Goal: Information Seeking & Learning: Learn about a topic

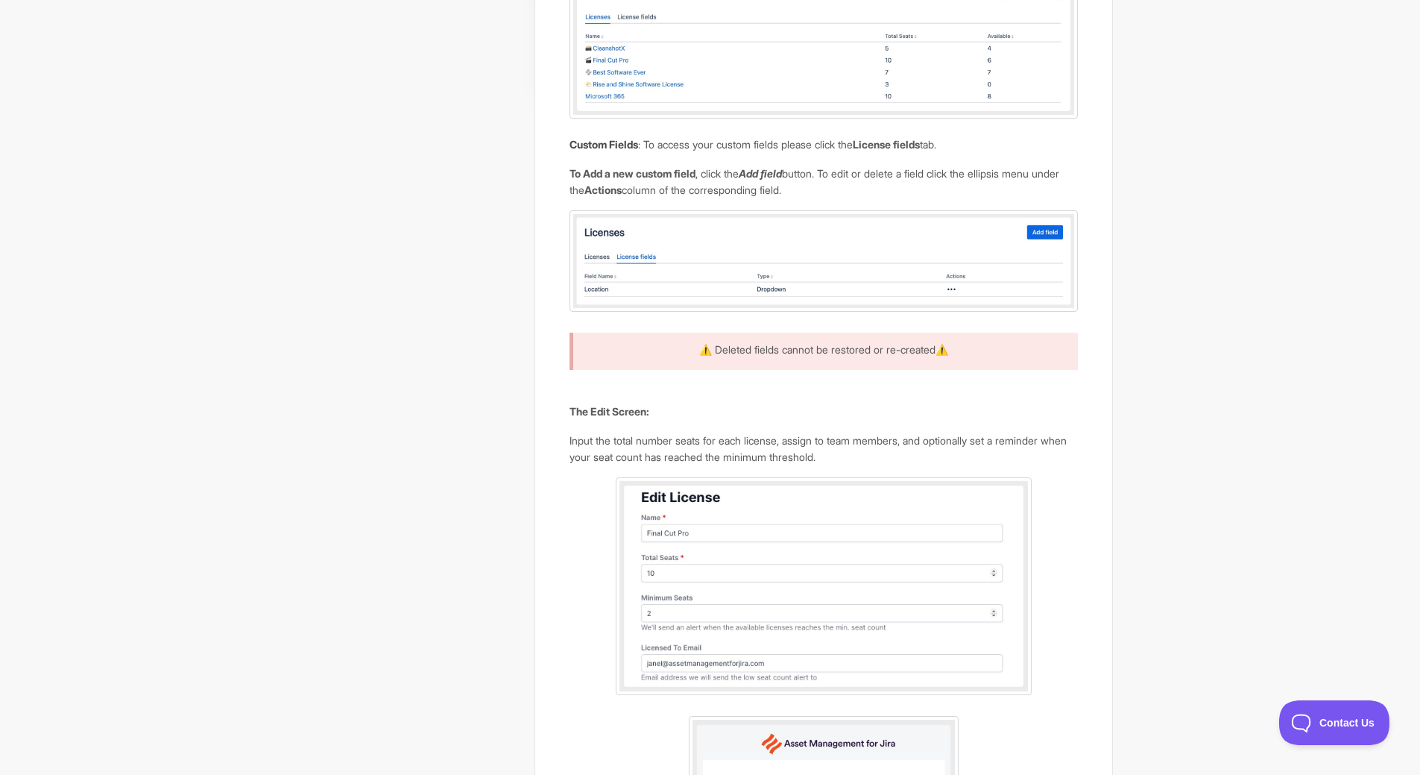
scroll to position [288, 0]
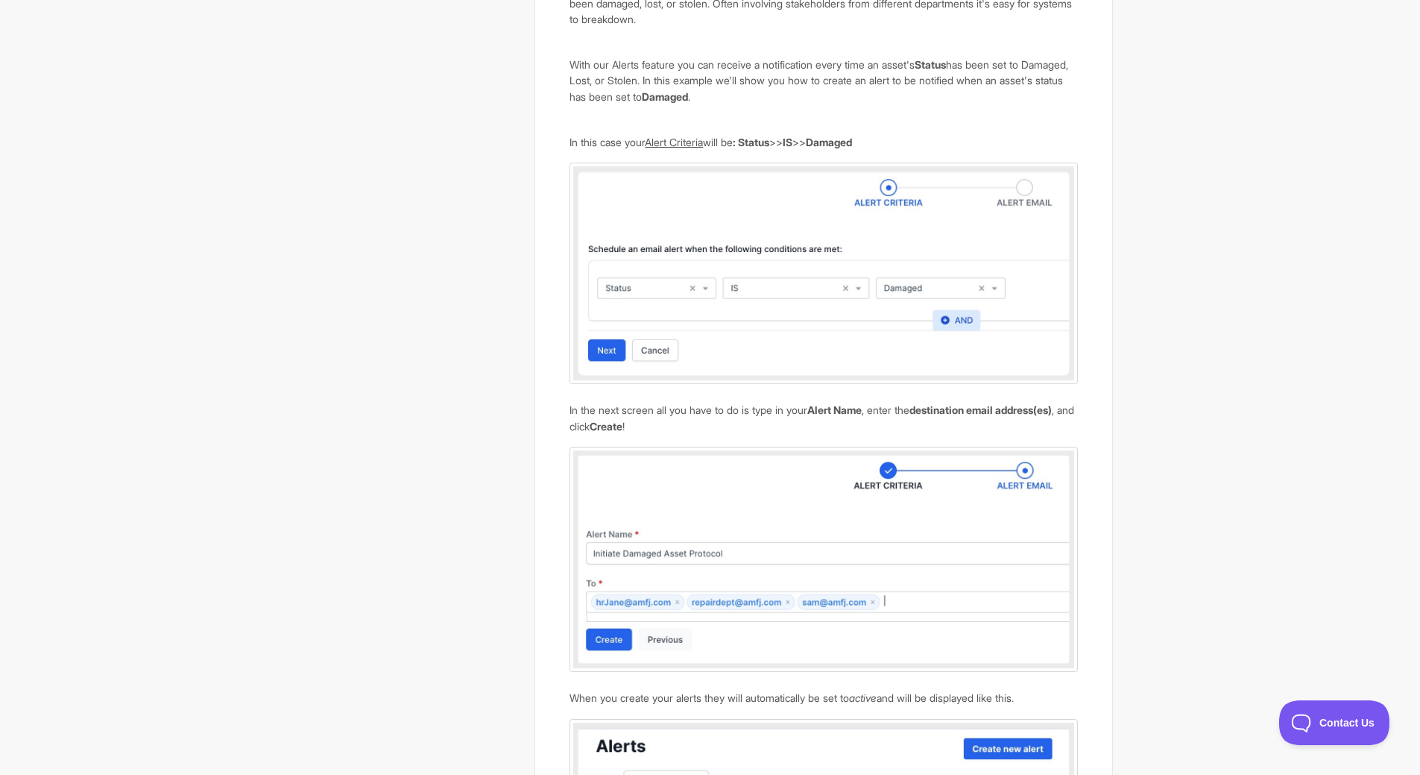
scroll to position [2013, 0]
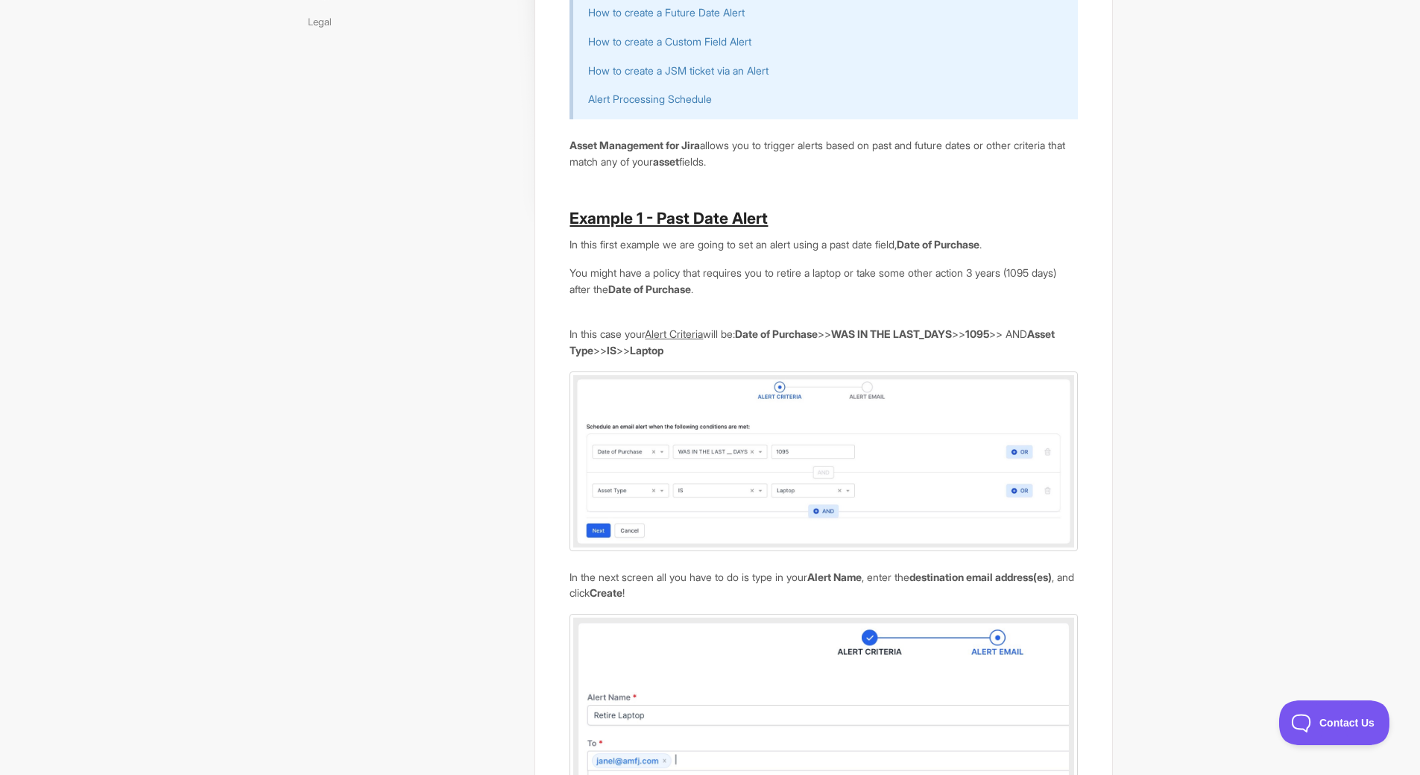
scroll to position [0, 0]
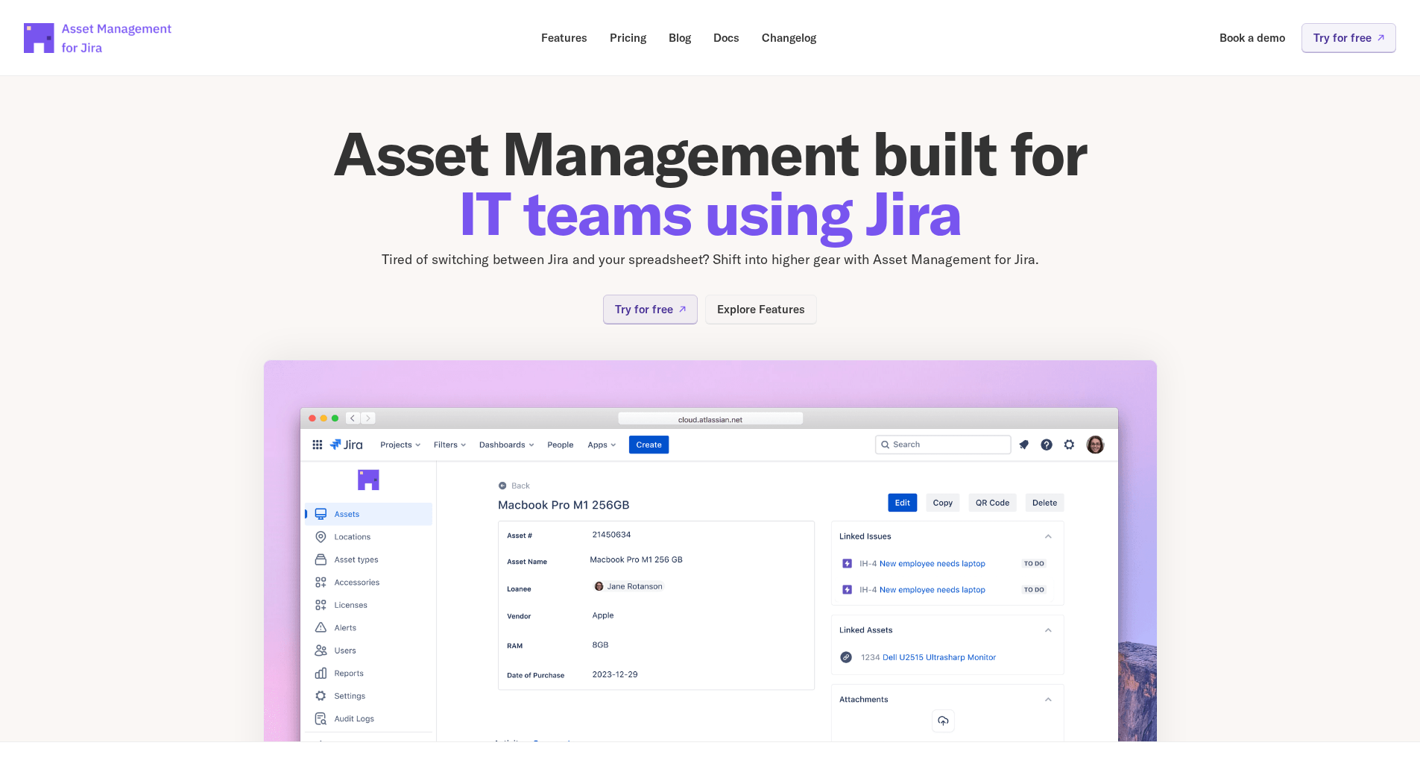
click at [745, 312] on p "Explore Features" at bounding box center [761, 308] width 88 height 11
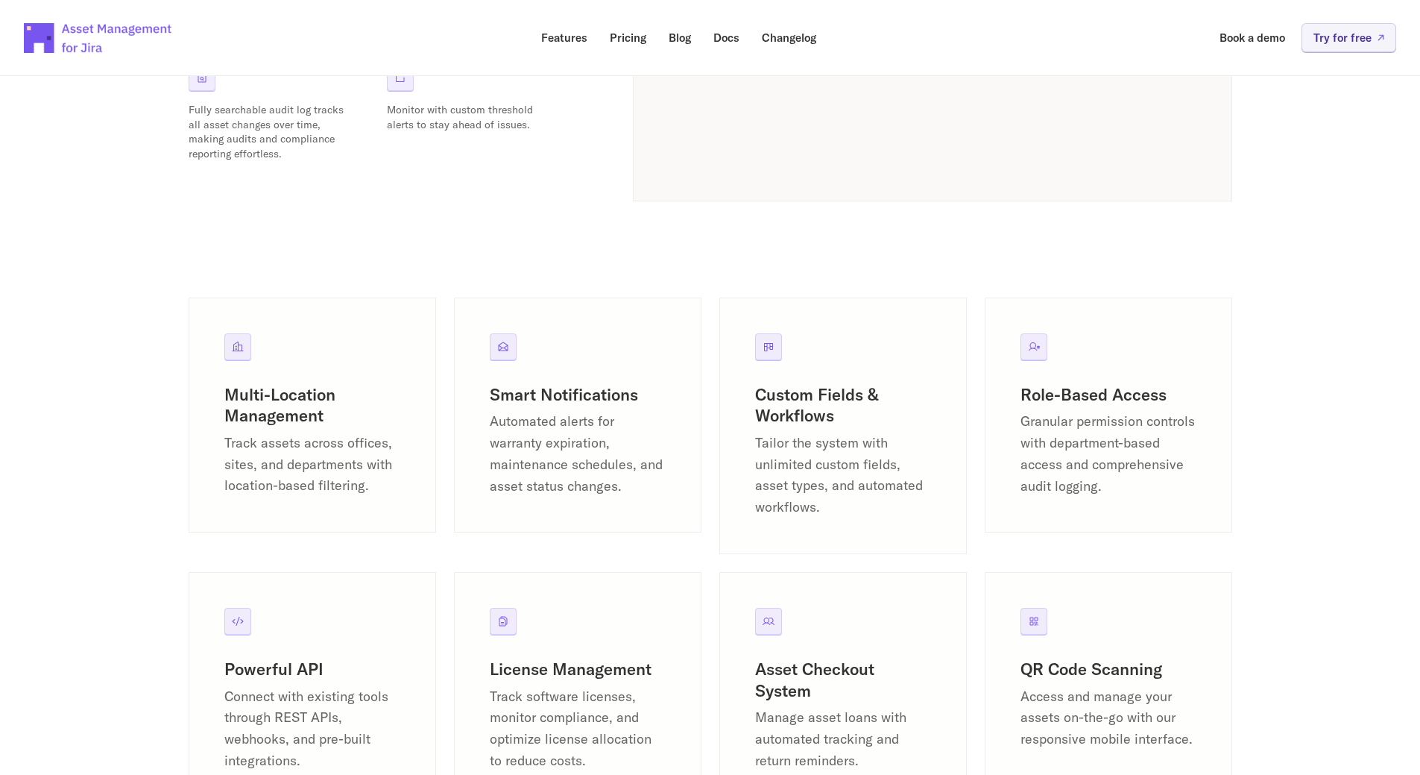
scroll to position [1640, 0]
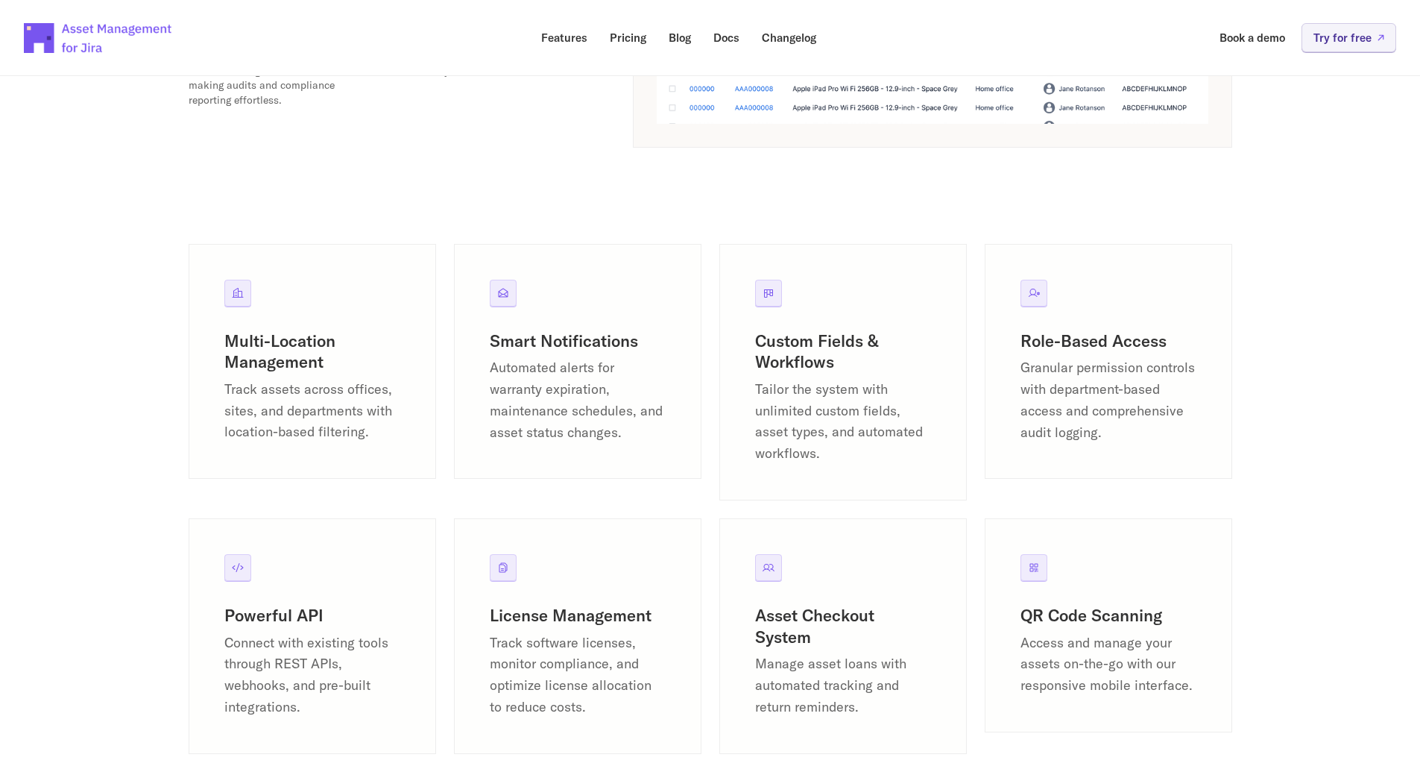
click at [503, 567] on icon at bounding box center [503, 567] width 12 height 12
click at [525, 602] on div "License Management Track software licenses, monitor compliance, and optimize li…" at bounding box center [577, 636] width 247 height 236
click at [537, 625] on h3 "License Management" at bounding box center [578, 616] width 176 height 22
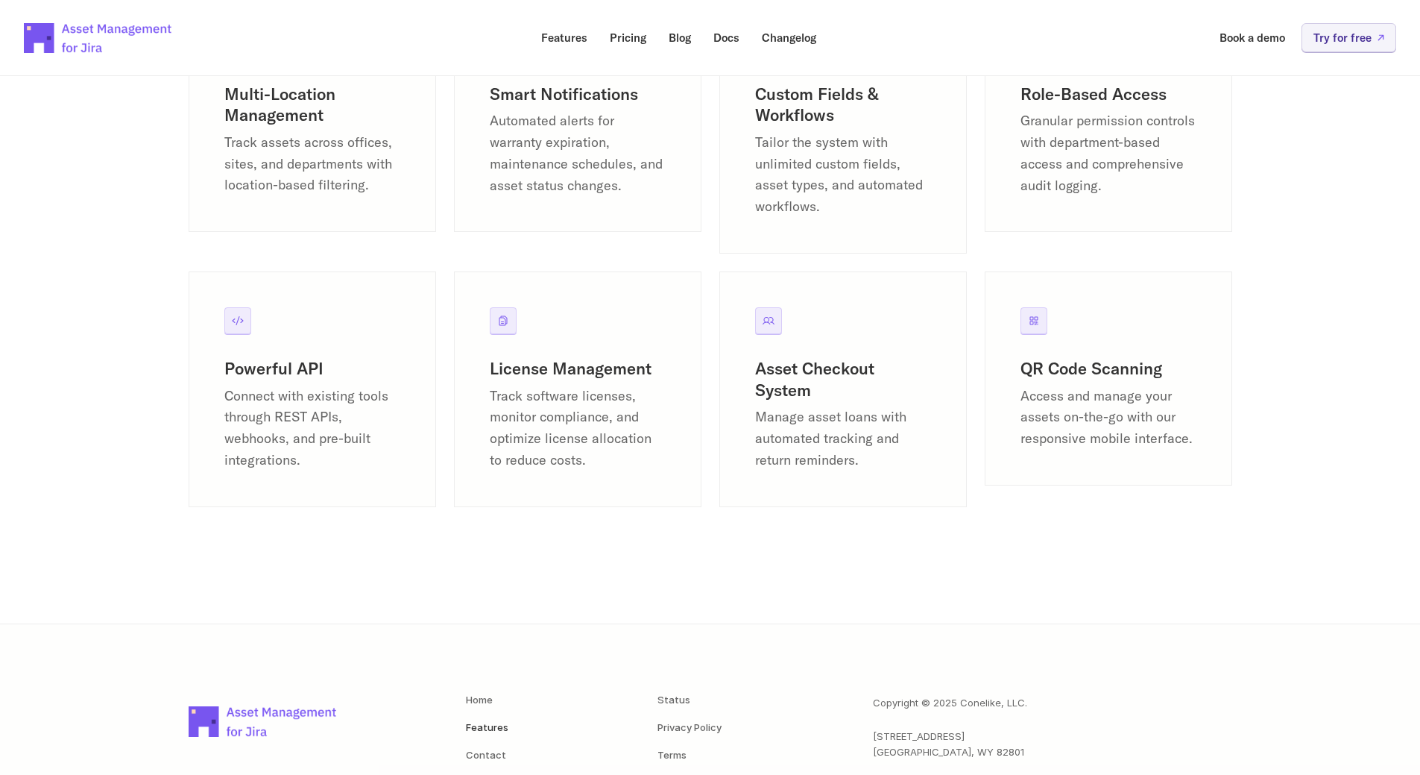
scroll to position [1938, 0]
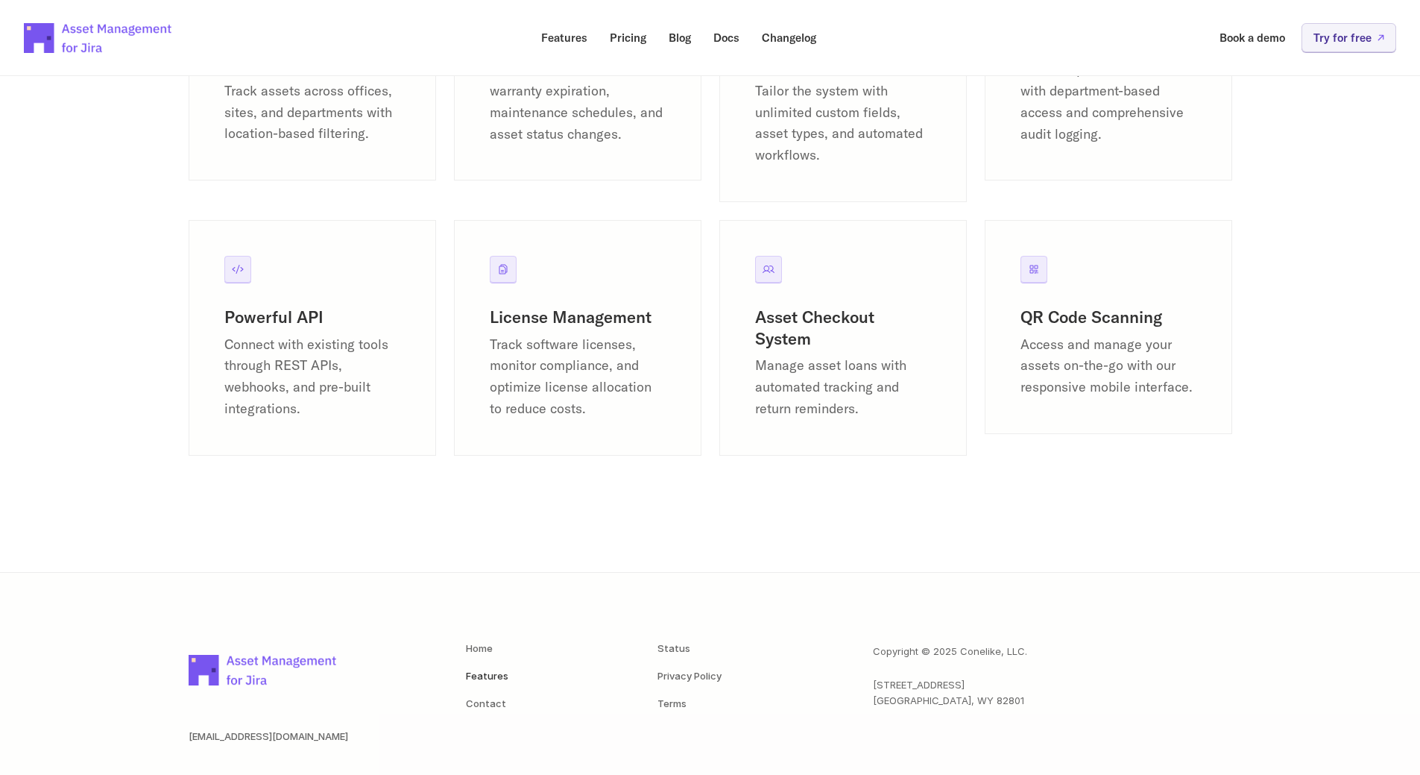
click at [553, 400] on p "Track software licenses, monitor compliance, and optimize license allocation to…" at bounding box center [578, 377] width 176 height 86
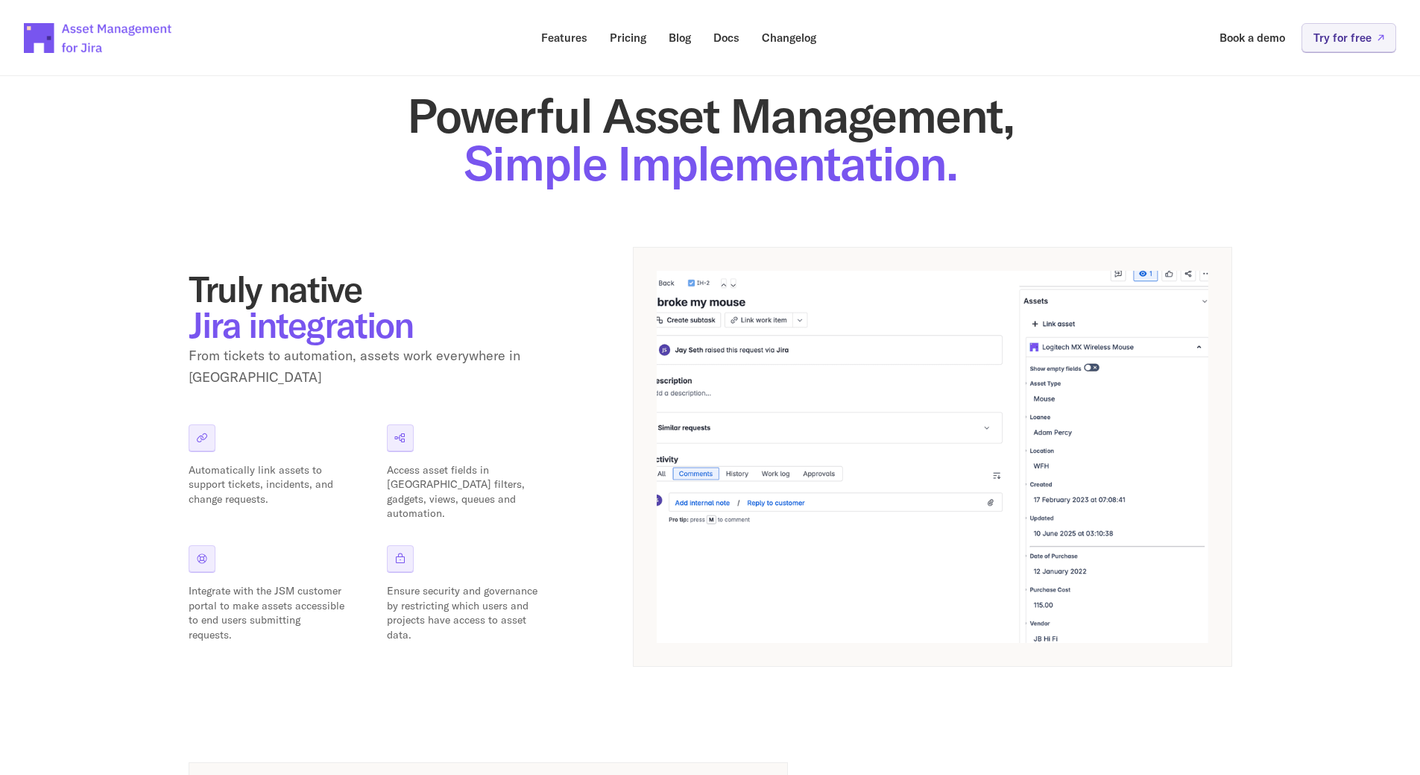
scroll to position [0, 0]
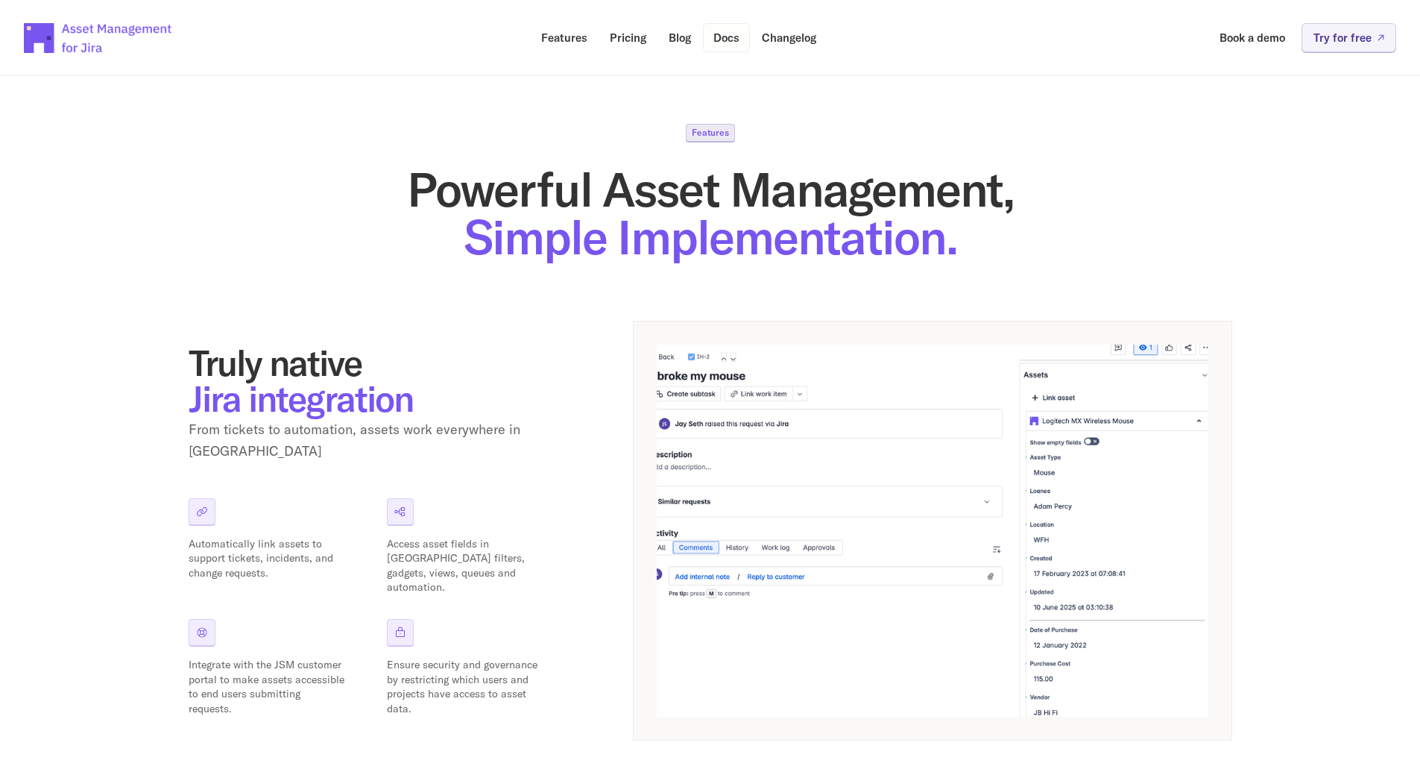
click at [728, 42] on p "Docs" at bounding box center [726, 37] width 26 height 11
click at [725, 42] on p "Docs" at bounding box center [726, 37] width 26 height 11
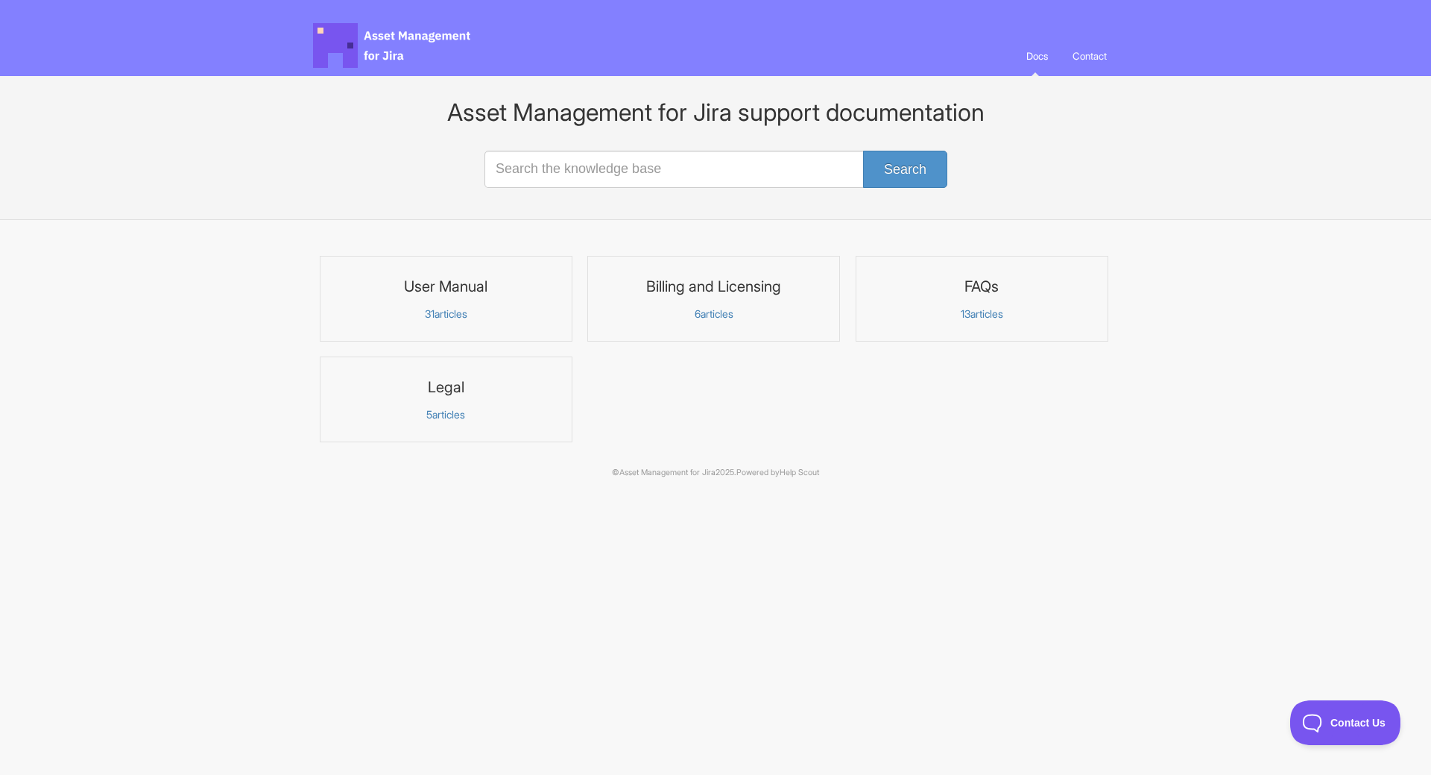
click at [992, 294] on h3 "FAQs" at bounding box center [981, 286] width 233 height 19
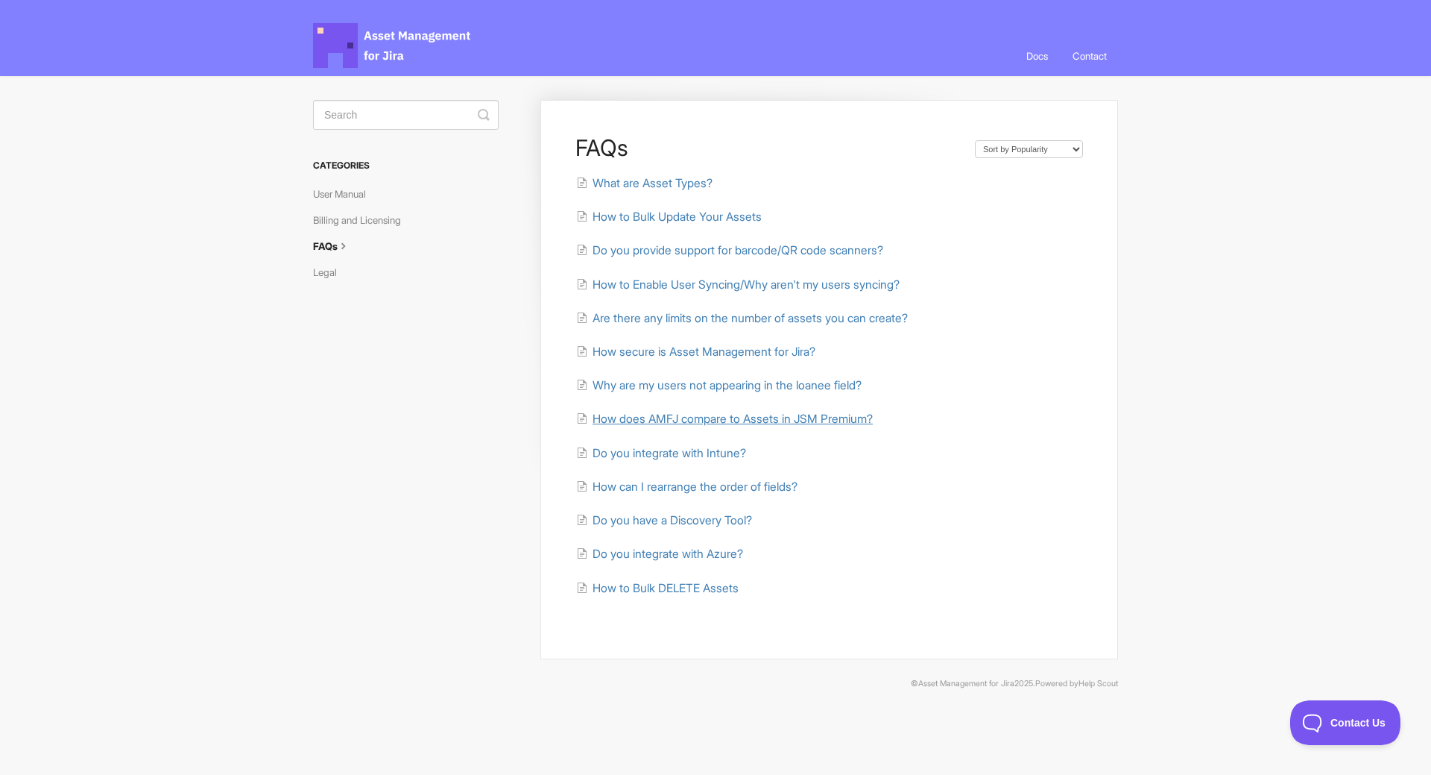
click at [841, 417] on span "How does AMFJ compare to Assets in JSM Premium?" at bounding box center [733, 418] width 280 height 14
click at [650, 452] on span "Do you integrate with Intune?" at bounding box center [670, 453] width 154 height 14
click at [697, 350] on span "How secure is Asset Management for Jira?" at bounding box center [704, 351] width 223 height 14
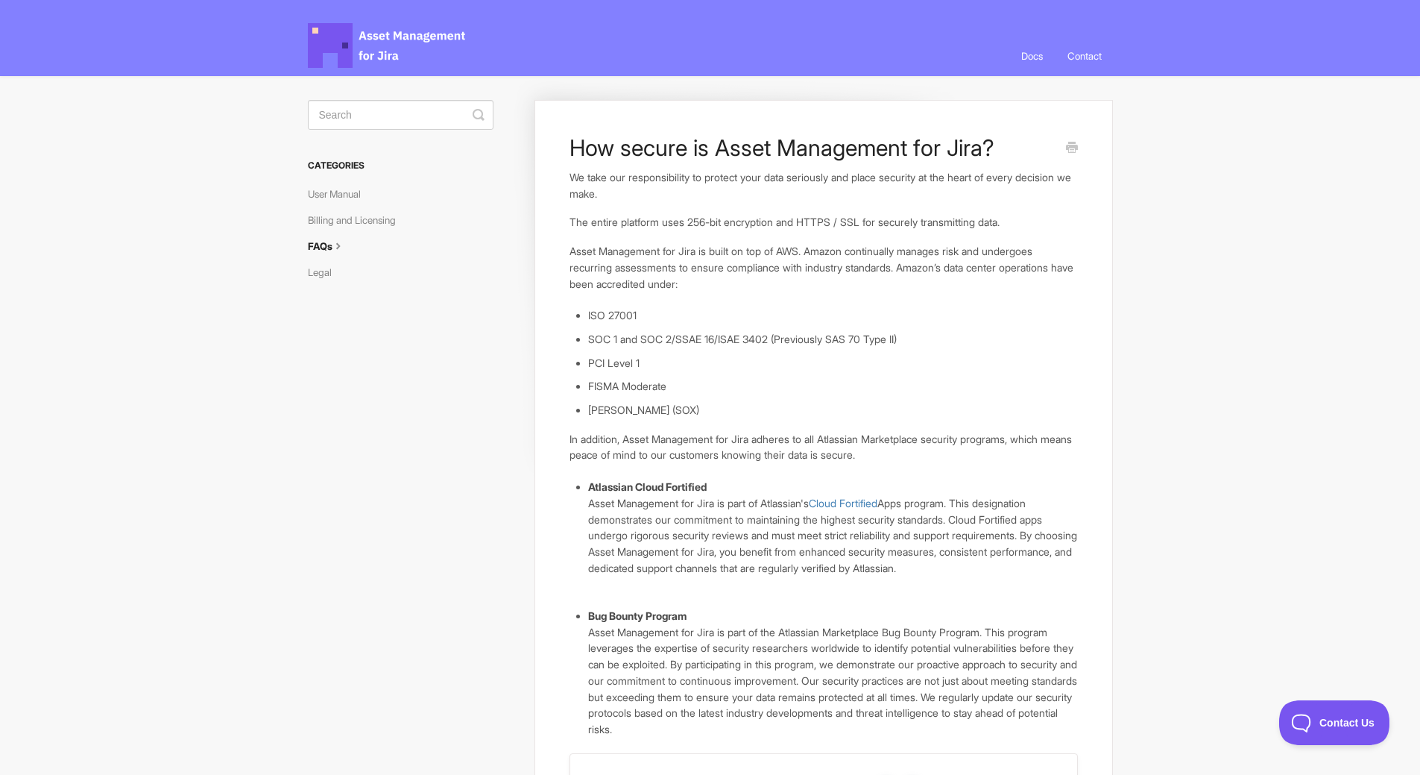
click at [740, 316] on li "ISO 27001" at bounding box center [832, 315] width 489 height 16
click at [867, 288] on p "Asset Management for Jira is built on top of AWS. Amazon continually manages ri…" at bounding box center [824, 267] width 508 height 48
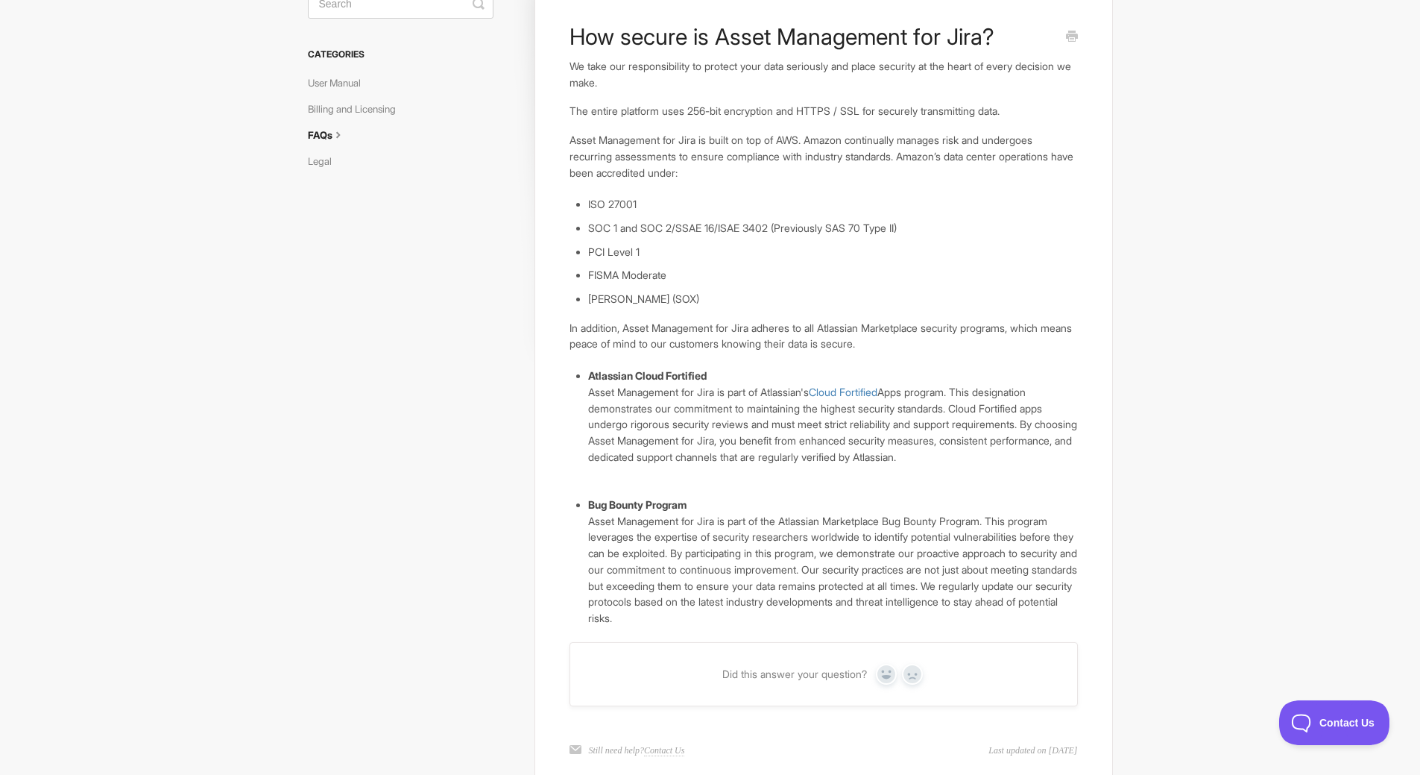
scroll to position [40, 0]
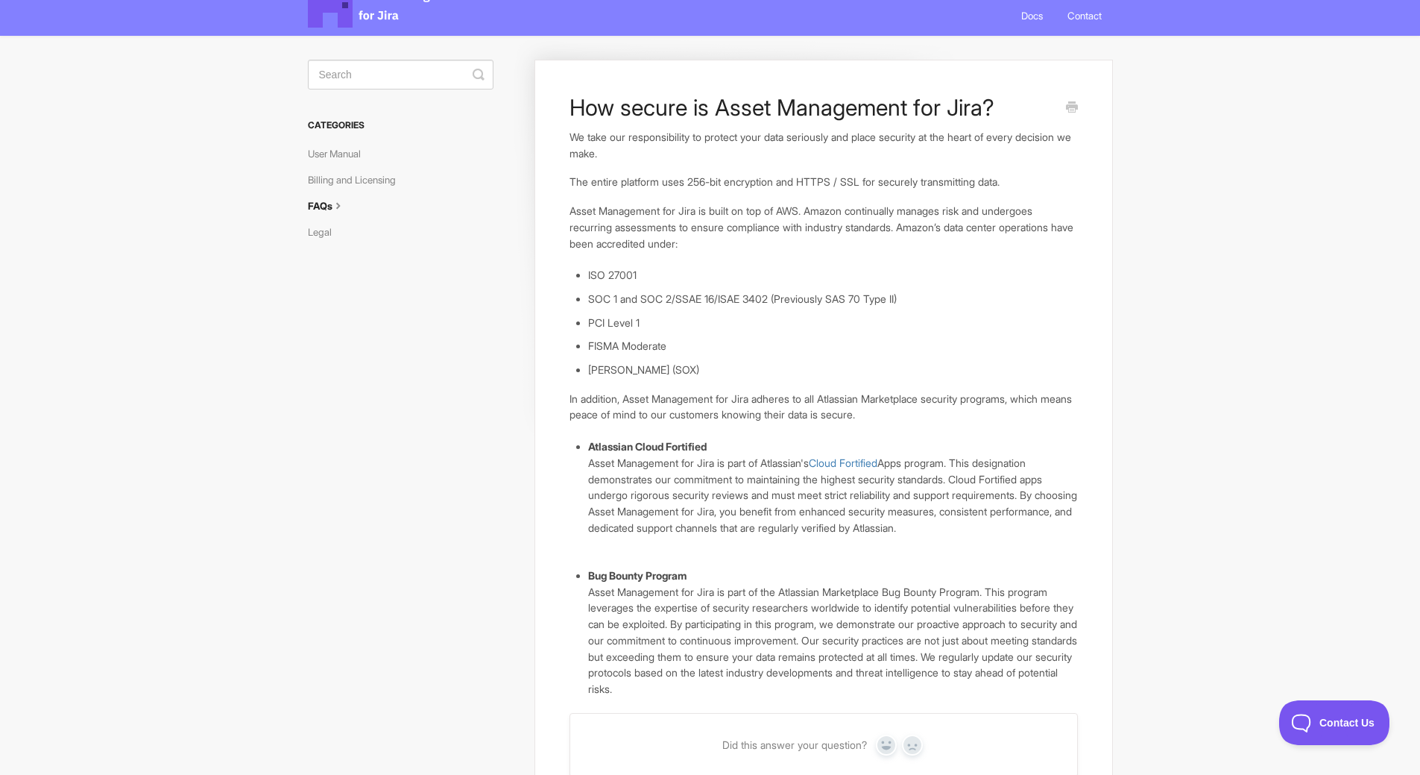
click at [1179, 228] on body "Asset Management for Jira Docs Toggle Navigation Docs Contact Contact How secur…" at bounding box center [710, 442] width 1420 height 964
click at [845, 333] on ul "ISO 27001 SOC 1 and SOC 2/SSAE 16/ISAE 3402 (Previously SAS 70 Type II) PCI Lev…" at bounding box center [832, 322] width 489 height 111
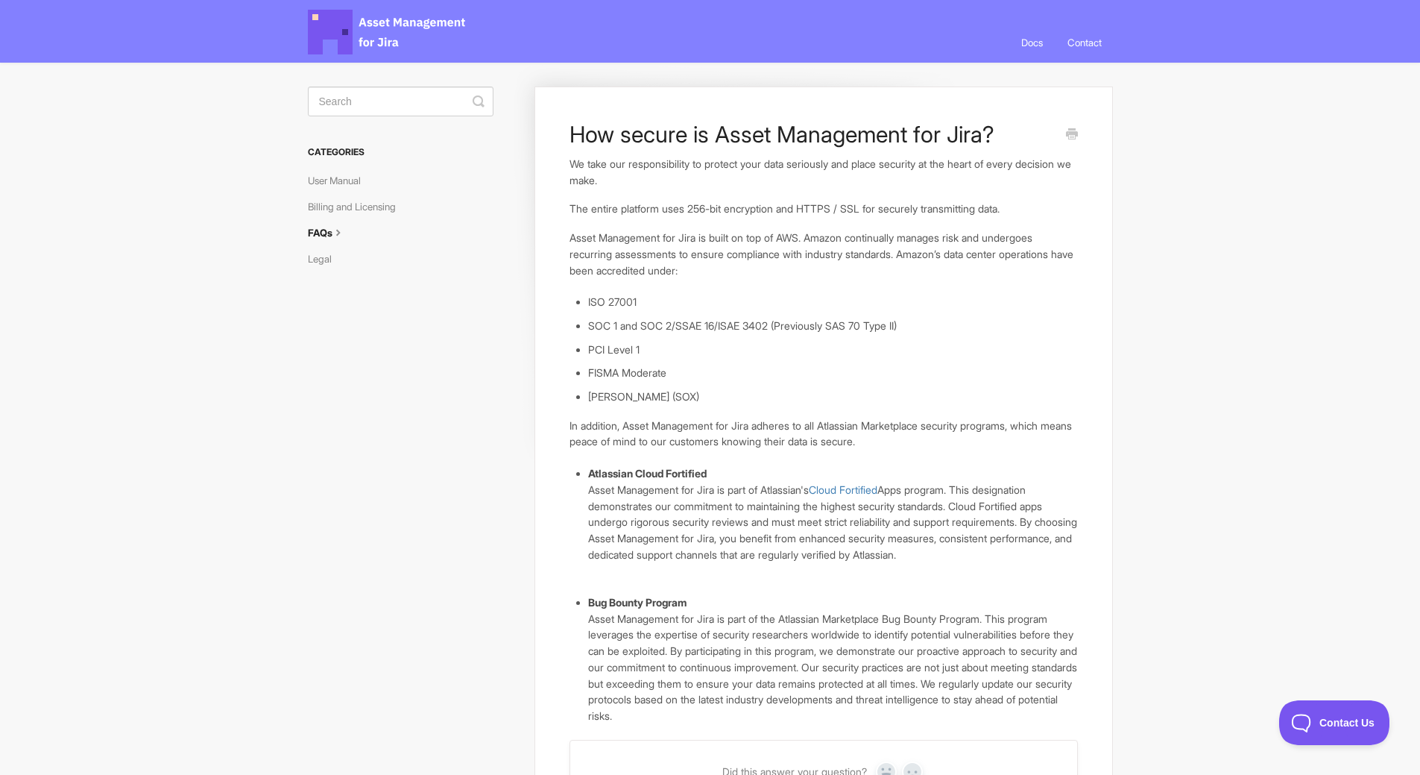
scroll to position [0, 0]
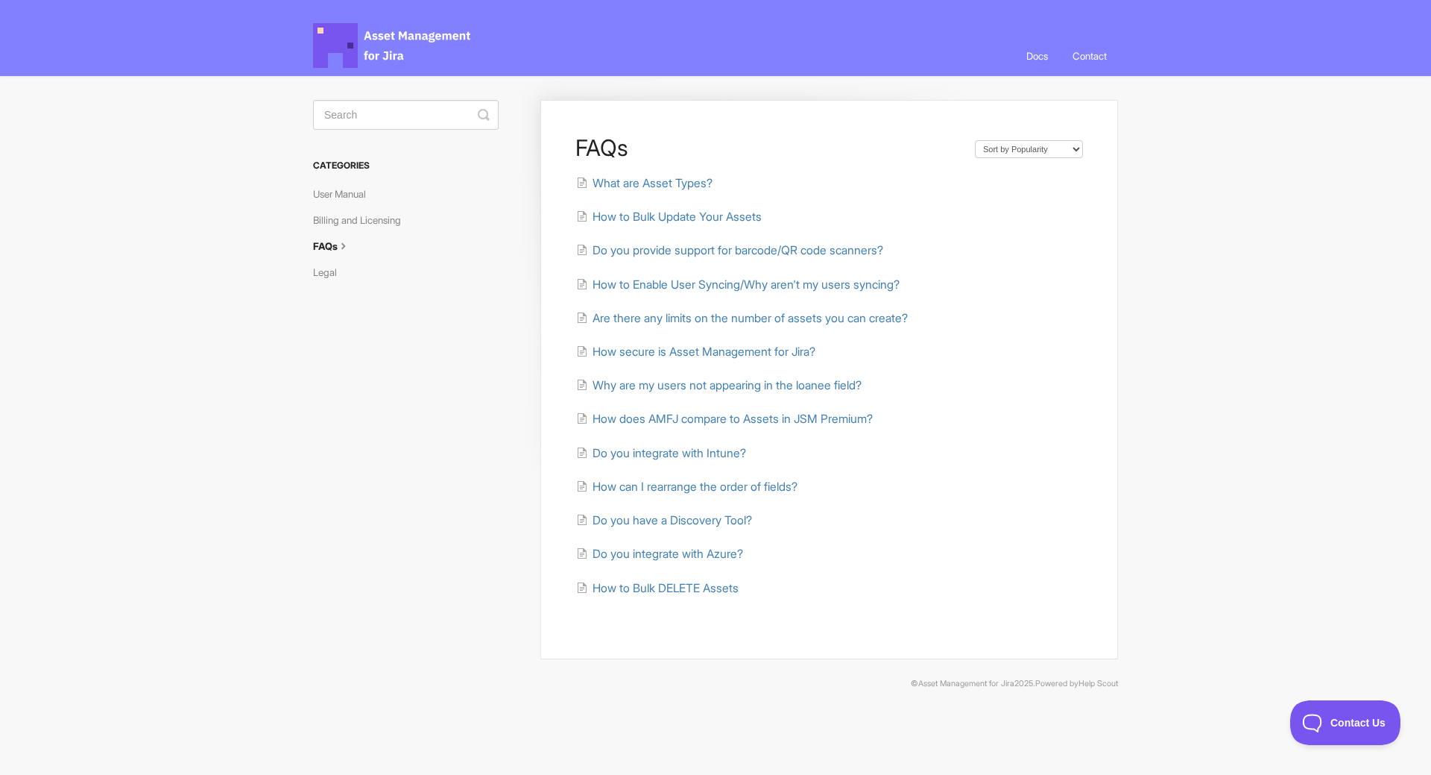
click at [391, 389] on div "FAQs Sort by Default Sort A-Z Sort by Popularity Sort by Last Updated What are …" at bounding box center [715, 376] width 805 height 601
click at [651, 550] on span "Do you integrate with Azure?" at bounding box center [668, 553] width 151 height 14
click at [984, 466] on ul "What are Asset Types? How to Bulk Update Your Assets Do you provide support for…" at bounding box center [829, 385] width 508 height 422
click at [663, 284] on span "How to Enable User Syncing/Why aren't my users syncing?" at bounding box center [746, 284] width 307 height 14
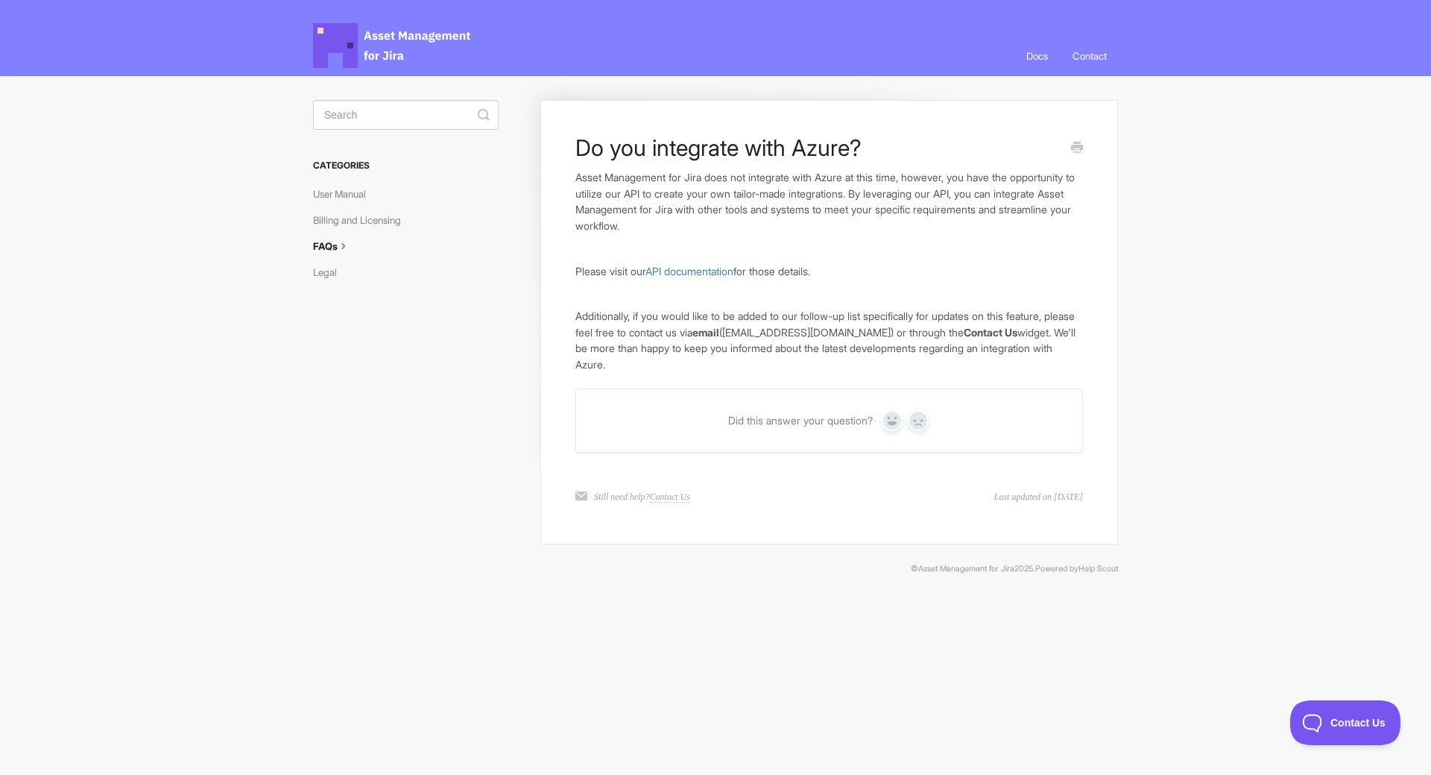
click at [461, 409] on div "Do you integrate with Azure? Asset Management for Jira does not integrate with …" at bounding box center [715, 319] width 805 height 486
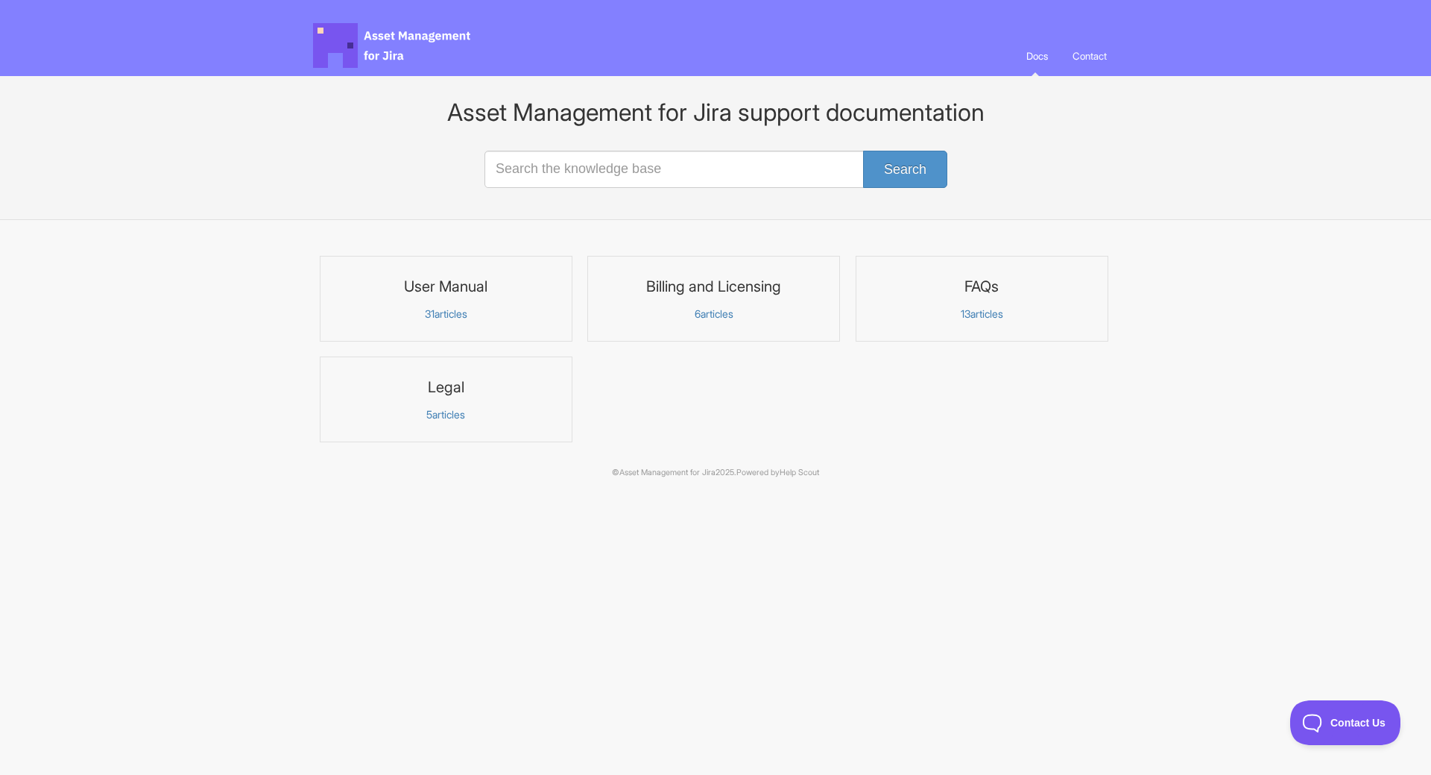
click at [443, 283] on h3 "User Manual" at bounding box center [445, 286] width 233 height 19
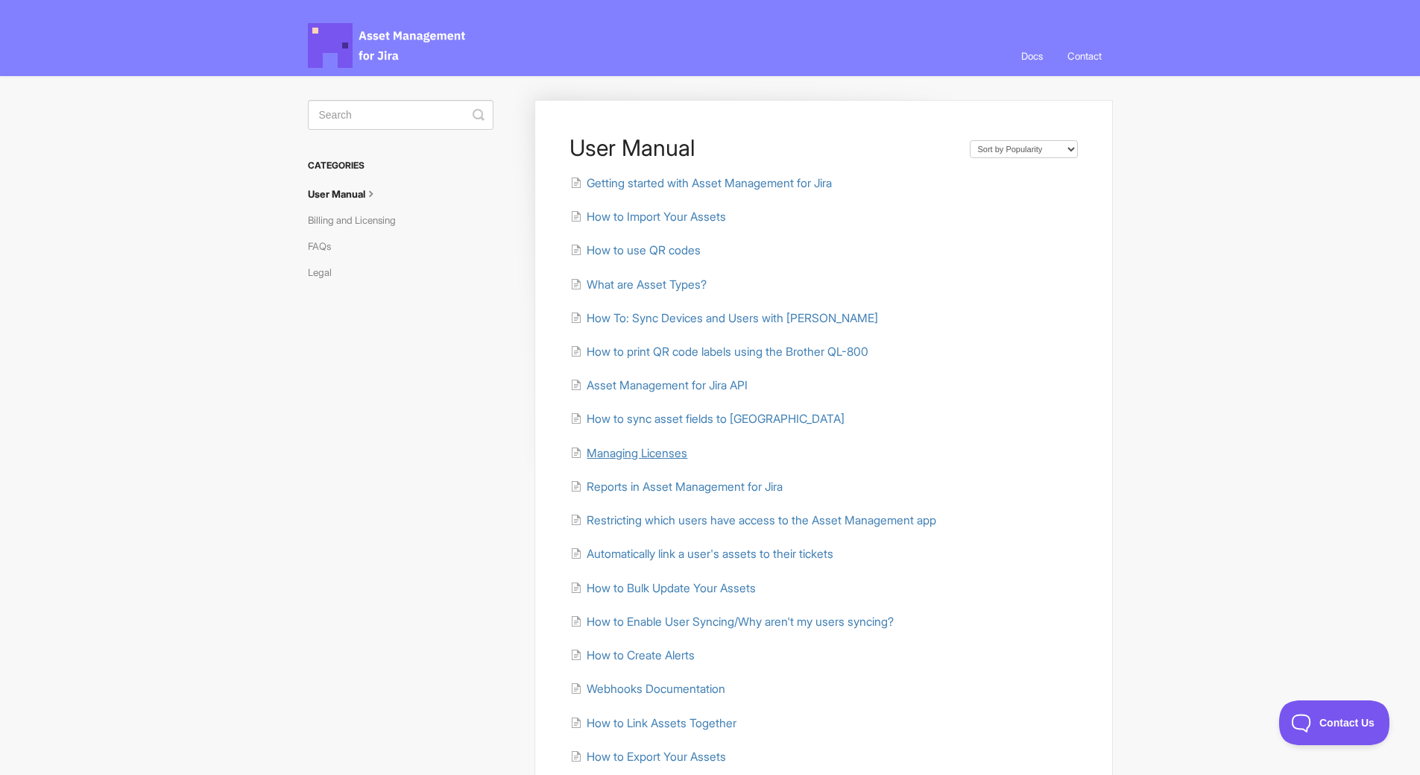
click at [646, 449] on span "Managing Licenses" at bounding box center [637, 453] width 101 height 14
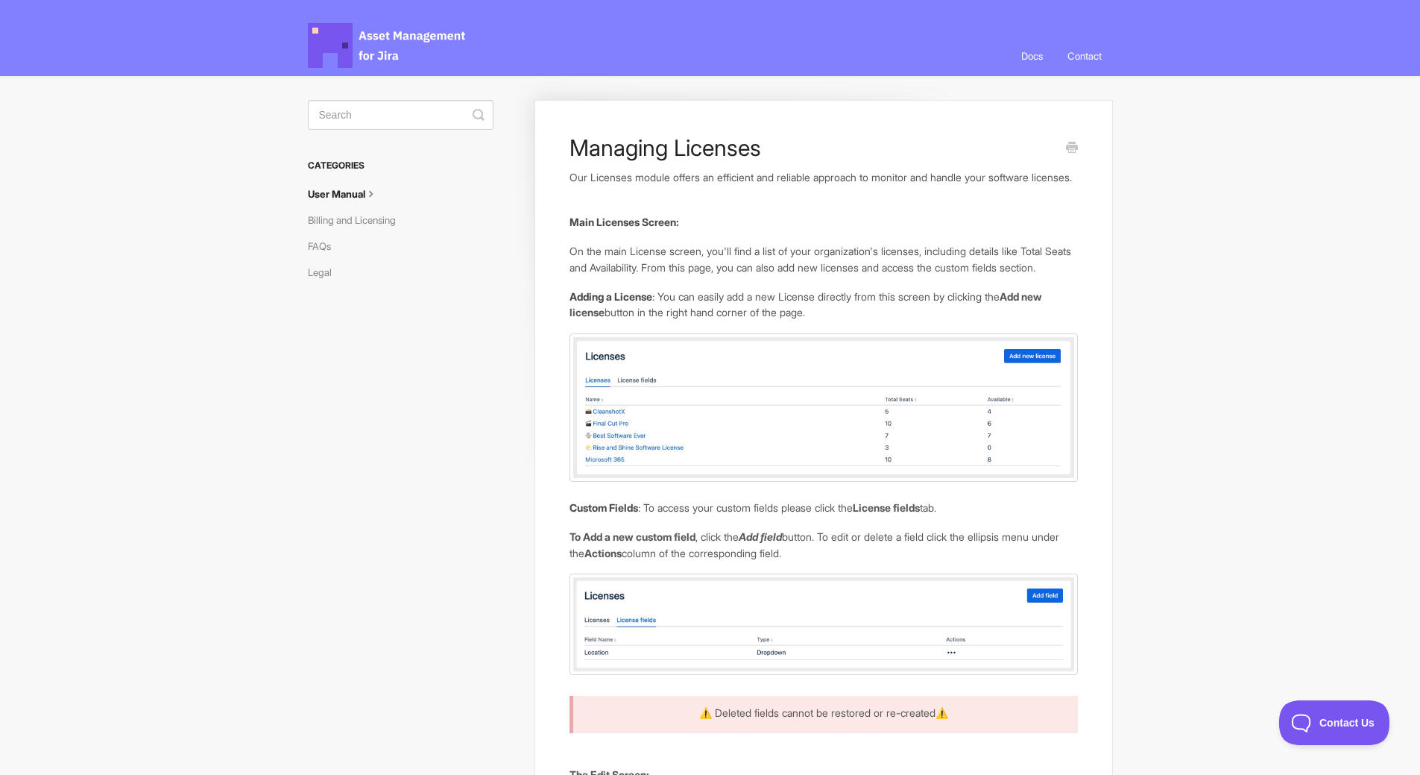
click at [328, 196] on link "User Manual" at bounding box center [349, 194] width 82 height 24
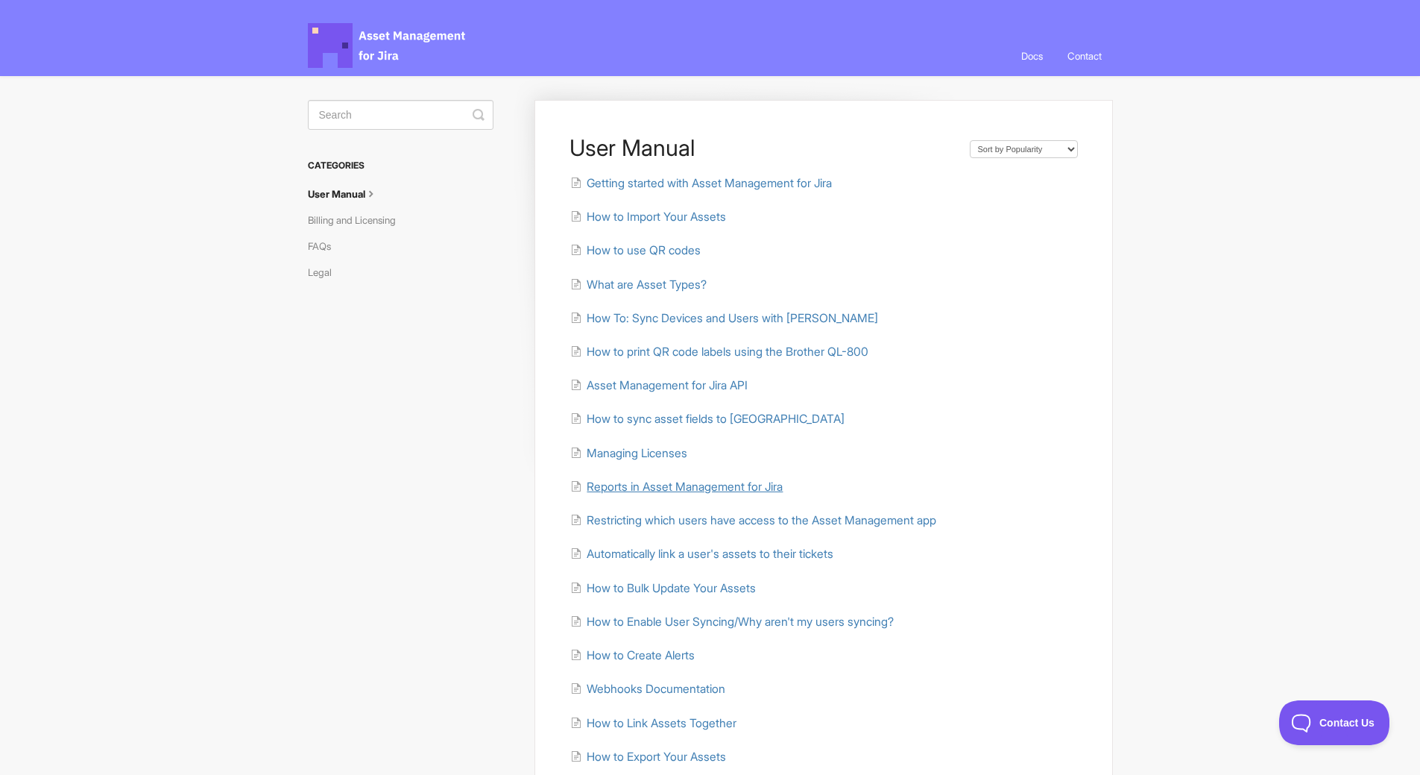
click at [649, 485] on span "Reports in Asset Management for Jira" at bounding box center [685, 486] width 196 height 14
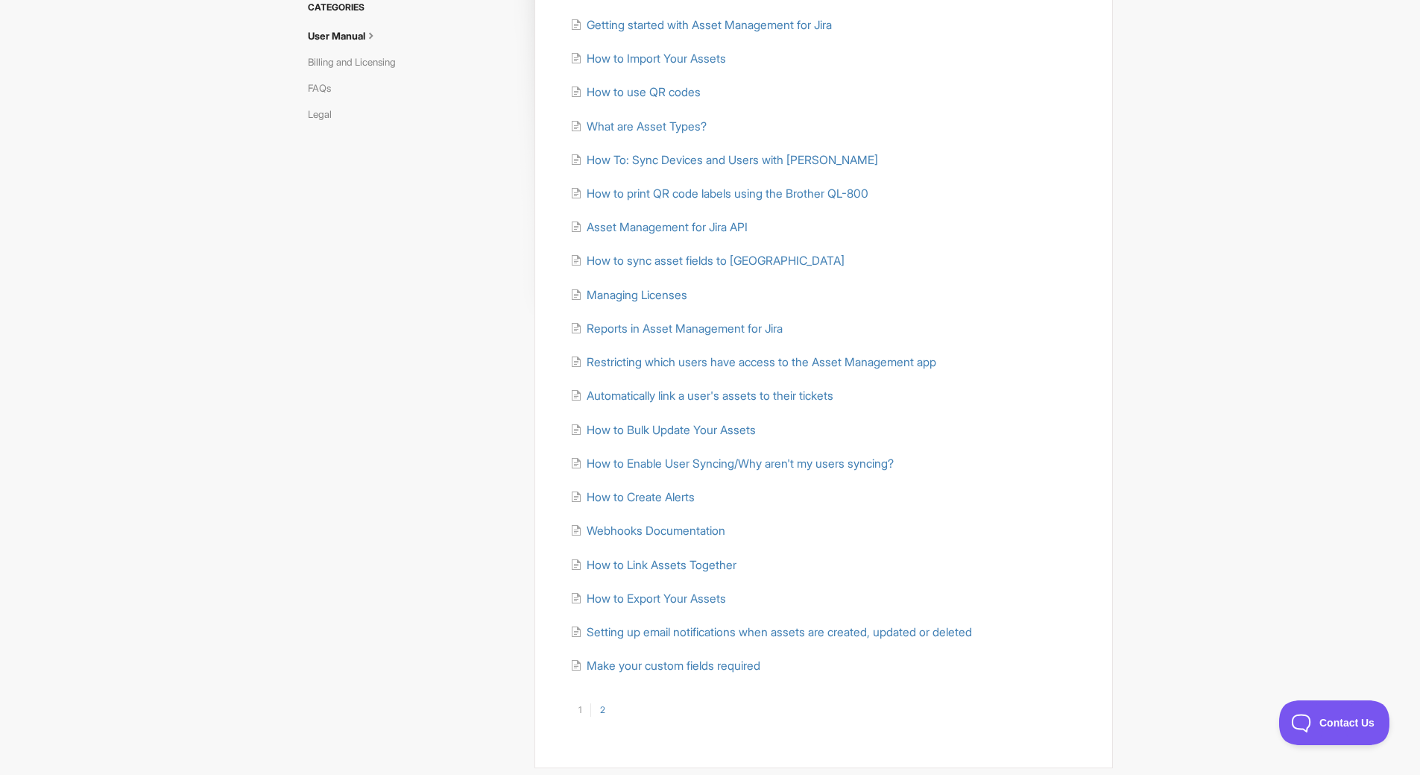
scroll to position [132, 0]
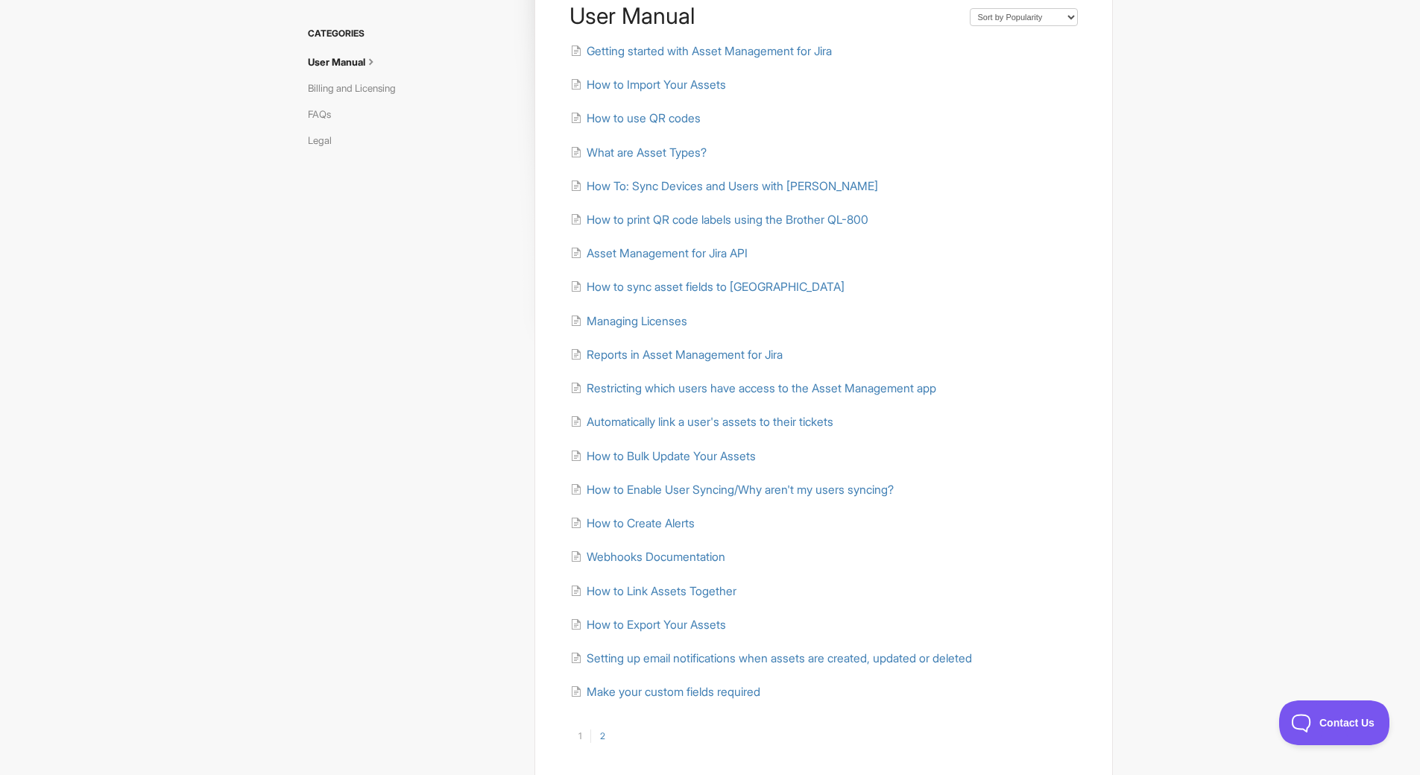
click at [480, 397] on div "User Manual Sort by Default Sort A-Z Sort by Popularity Sort by Last Updated Ge…" at bounding box center [710, 378] width 805 height 868
click at [471, 387] on div "User Manual Sort by Default Sort A-Z Sort by Popularity Sort by Last Updated Ge…" at bounding box center [710, 378] width 805 height 868
click at [663, 552] on span "Webhooks Documentation" at bounding box center [656, 556] width 139 height 14
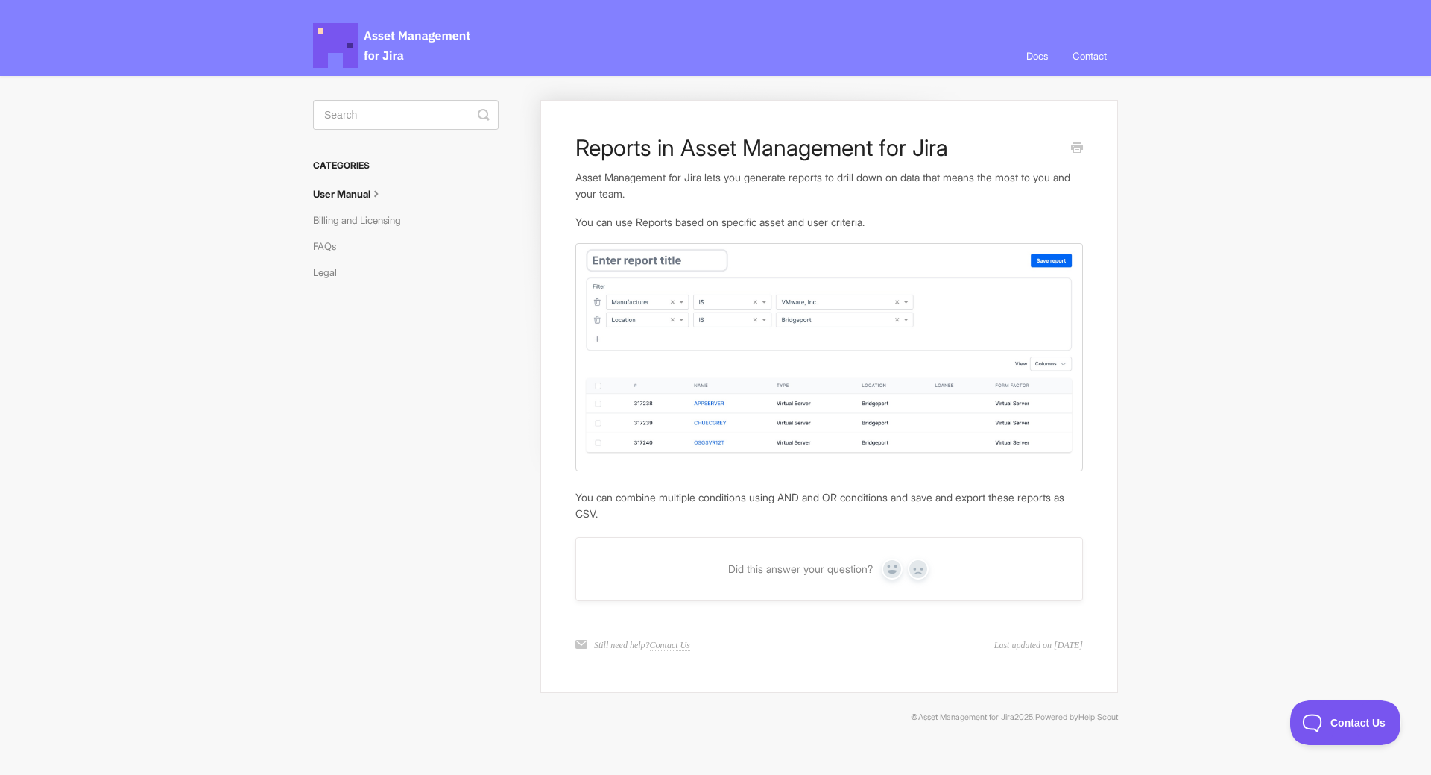
click at [654, 353] on img at bounding box center [829, 357] width 508 height 228
click at [481, 389] on div "Reports in Asset Management for Jira Asset Management for Jira lets you generat…" at bounding box center [715, 393] width 805 height 634
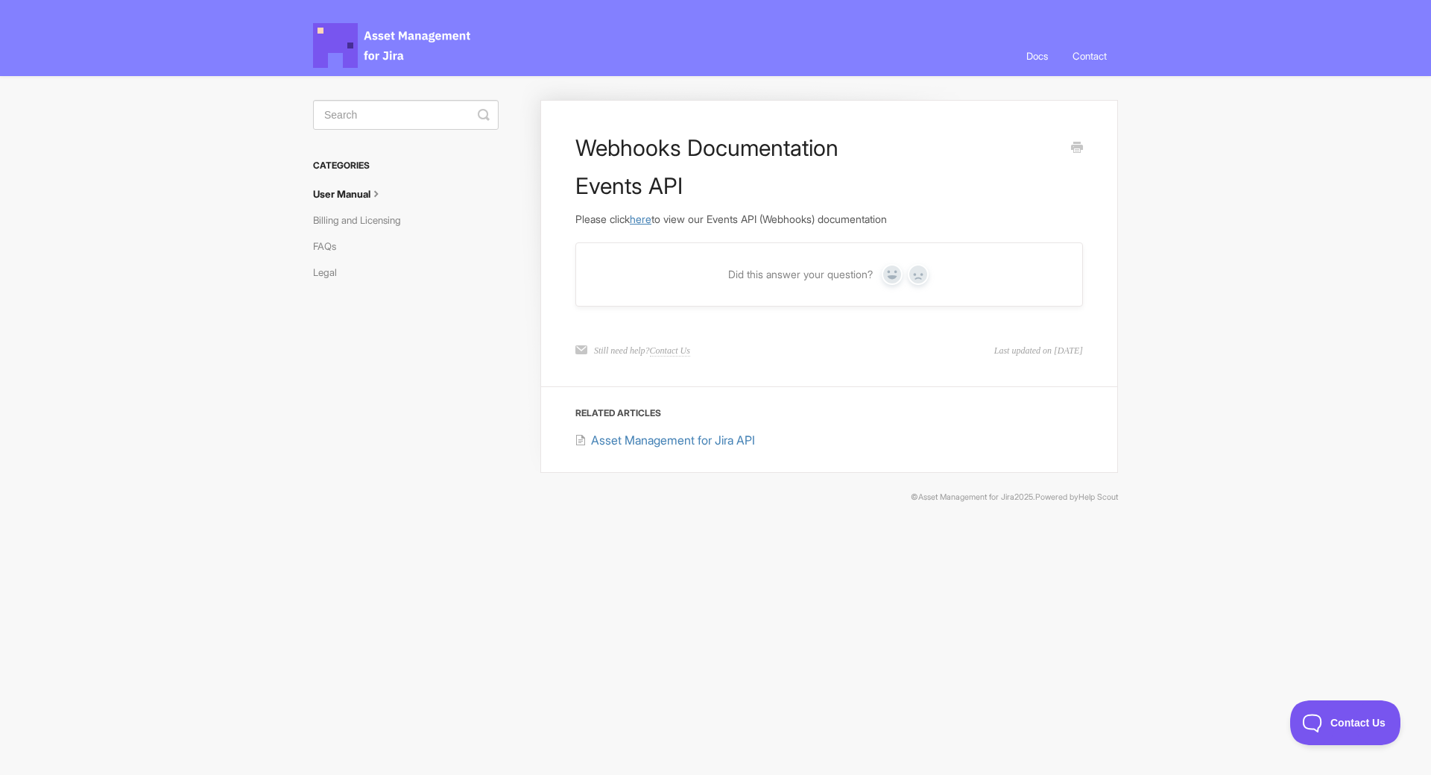
click at [645, 218] on link "here" at bounding box center [641, 218] width 22 height 13
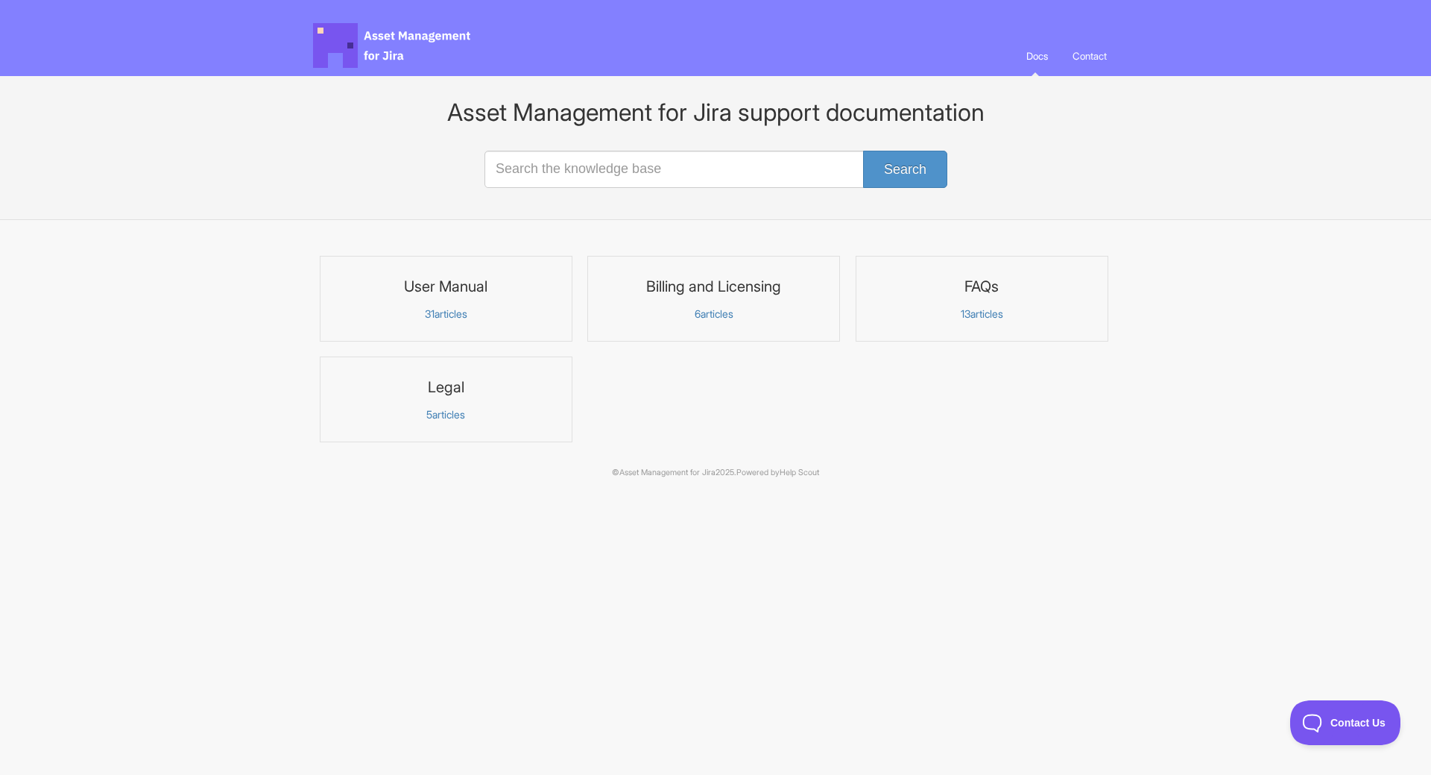
click at [446, 303] on link "User Manual 31 articles" at bounding box center [446, 299] width 253 height 86
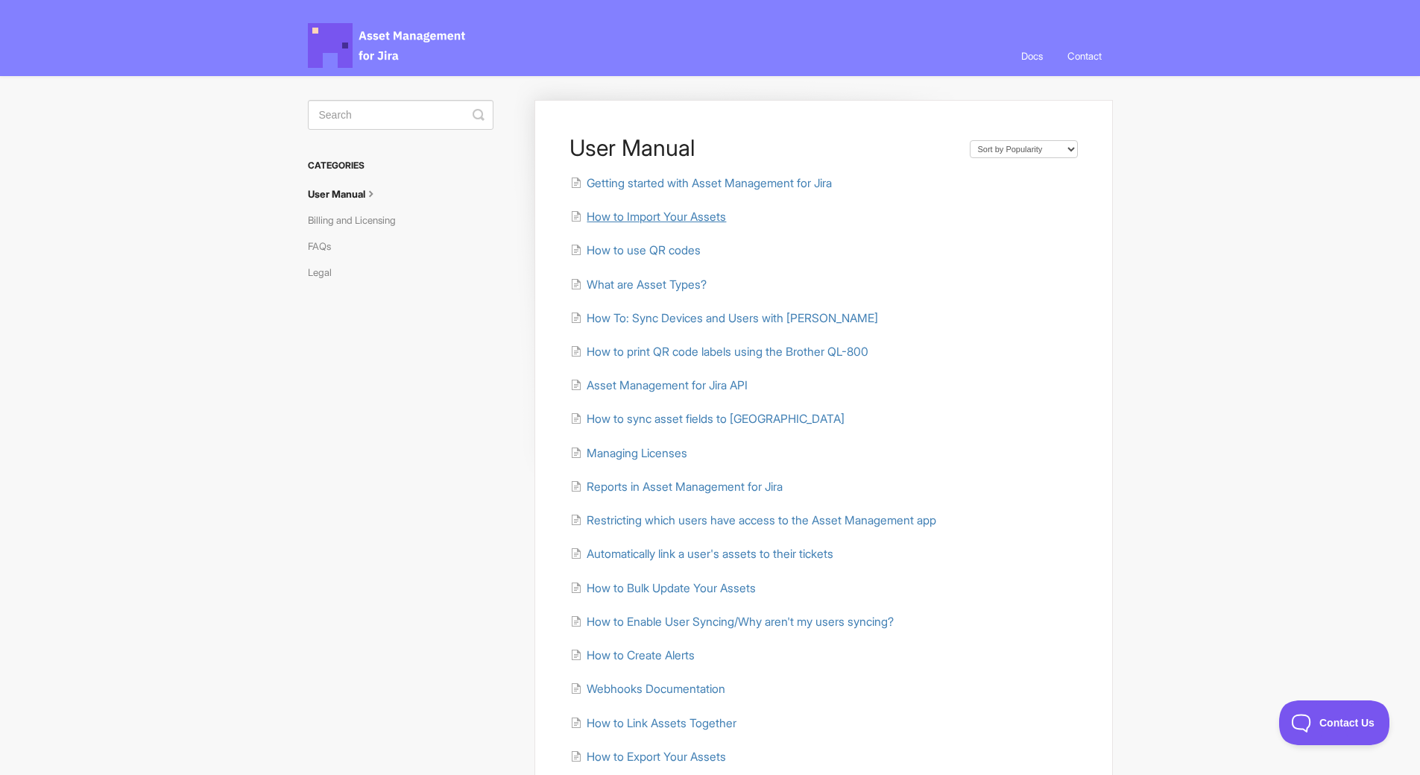
click at [681, 217] on span "How to Import Your Assets" at bounding box center [656, 216] width 139 height 14
